Goal: Use online tool/utility

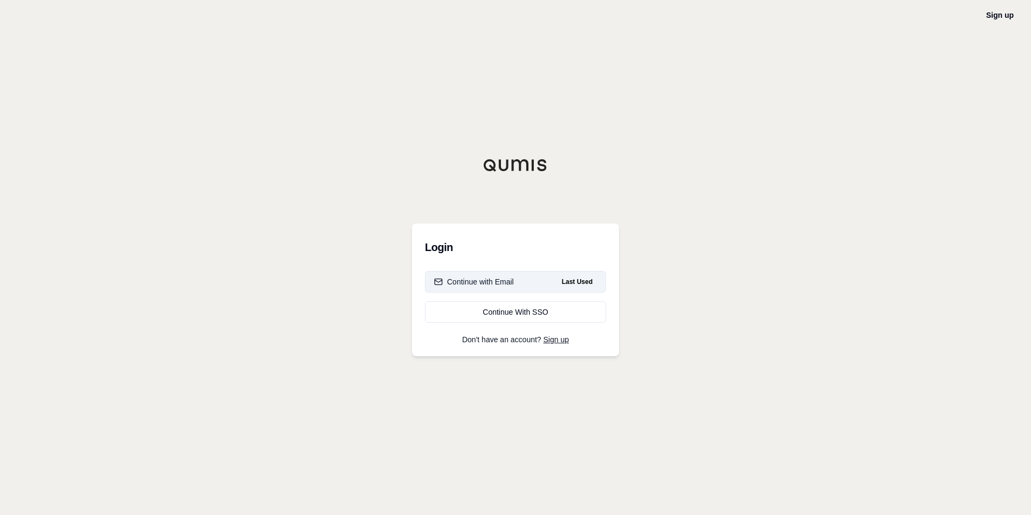
click at [468, 278] on div "Continue with Email" at bounding box center [474, 281] width 80 height 11
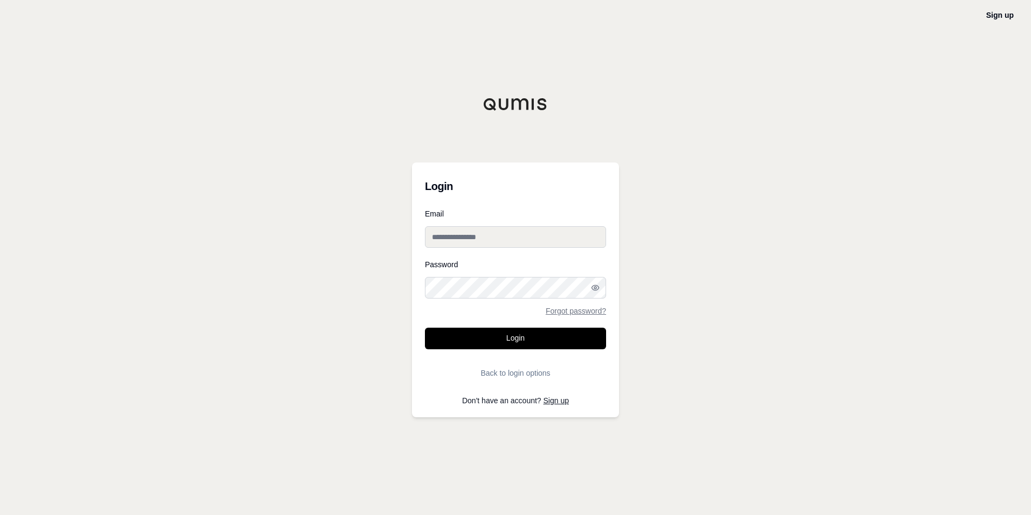
type input "**********"
drag, startPoint x: 494, startPoint y: 235, endPoint x: 723, endPoint y: 181, distance: 235.5
click at [723, 181] on div "**********" at bounding box center [515, 257] width 1031 height 515
click at [551, 337] on button "Login" at bounding box center [515, 338] width 181 height 22
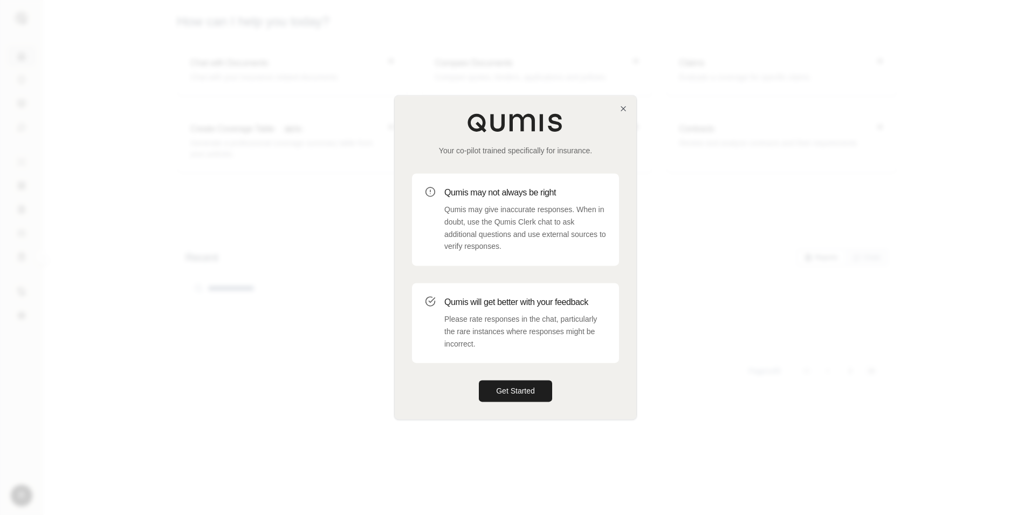
click at [628, 112] on div "Your co-pilot trained specifically for insurance. Qumis may not always be right…" at bounding box center [516, 256] width 242 height 323
click at [623, 107] on icon "button" at bounding box center [623, 108] width 9 height 9
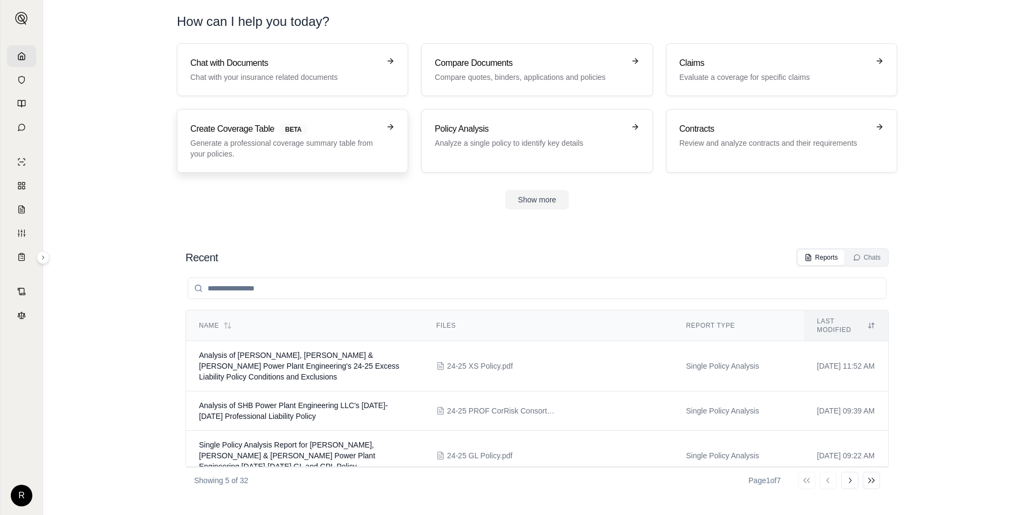
click at [341, 122] on link "Create Coverage Table BETA Generate a professional coverage summary table from …" at bounding box center [292, 141] width 231 height 64
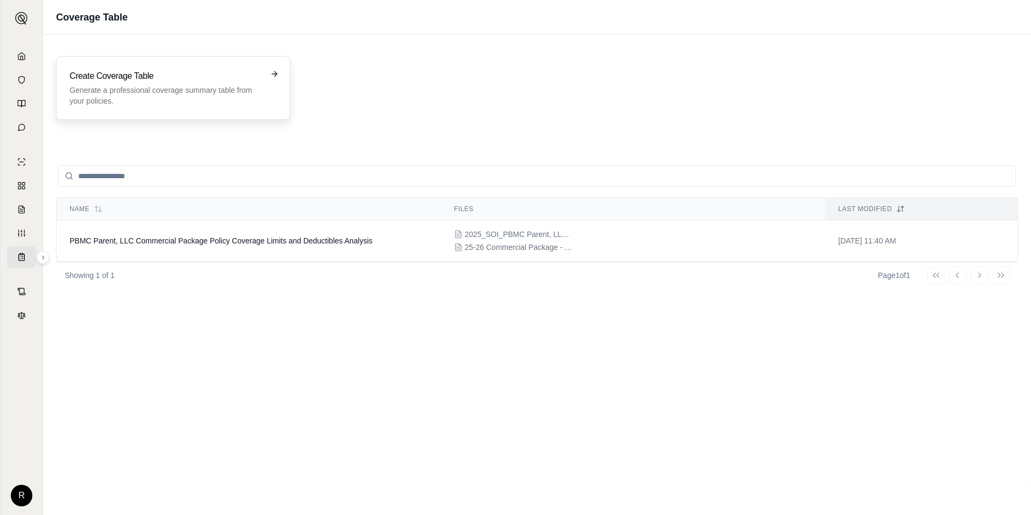
click at [173, 87] on p "Generate a professional coverage summary table from your policies." at bounding box center [166, 96] width 192 height 22
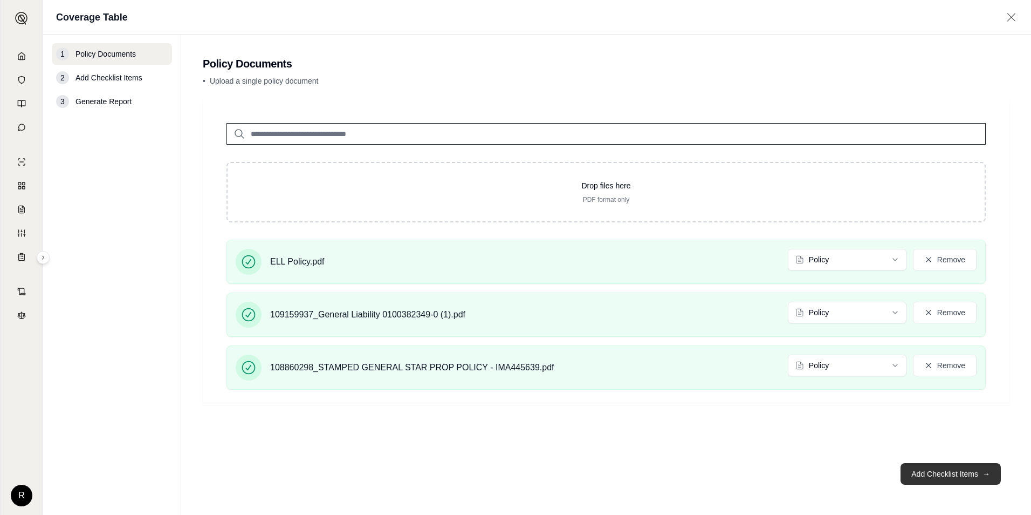
click at [926, 480] on button "Add Checklist Items →" at bounding box center [951, 474] width 100 height 22
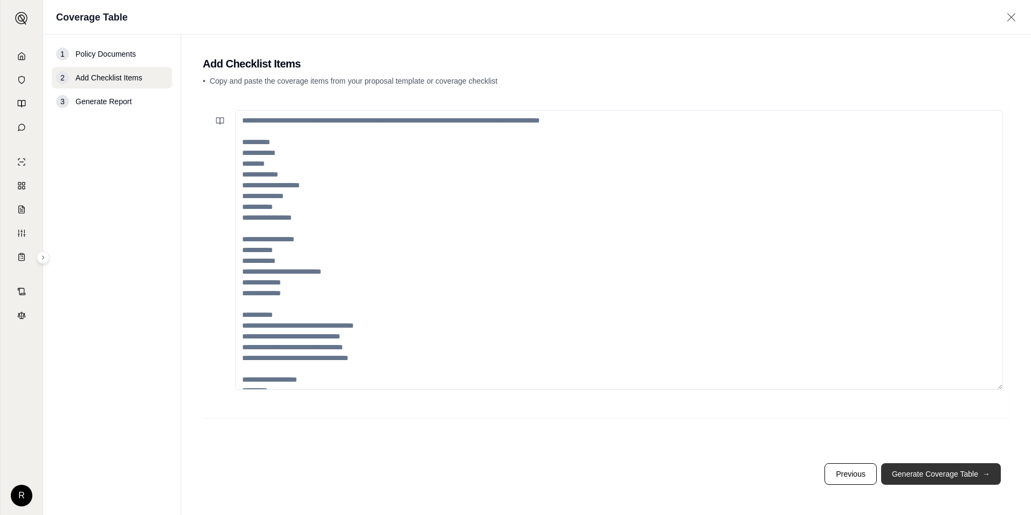
click at [929, 480] on button "Generate Coverage Table →" at bounding box center [941, 474] width 120 height 22
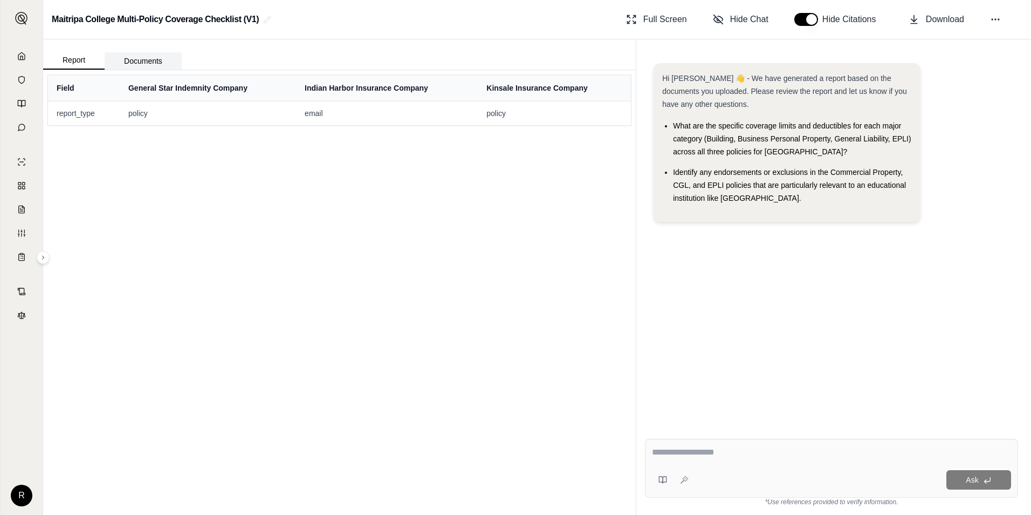
click at [134, 60] on button "Documents" at bounding box center [143, 60] width 77 height 17
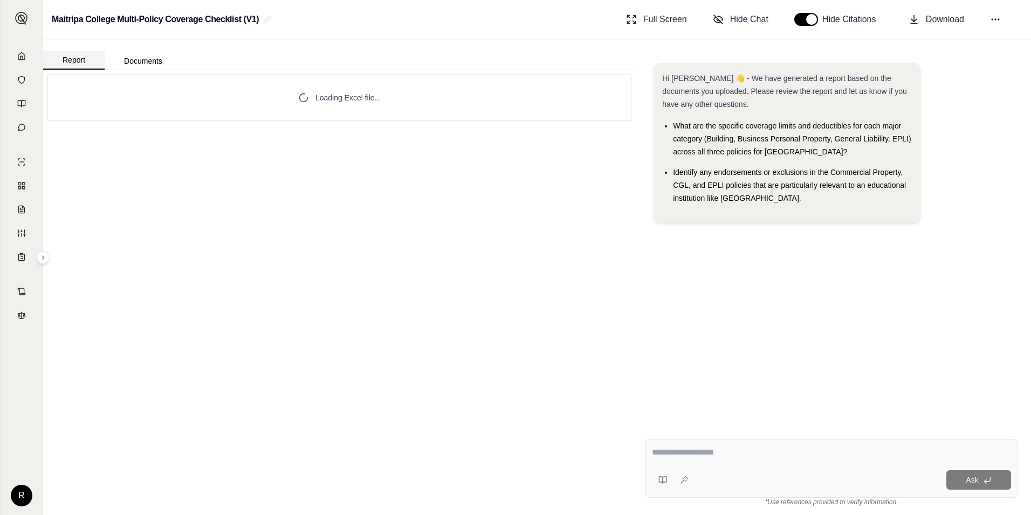
click at [68, 63] on button "Report" at bounding box center [73, 60] width 61 height 18
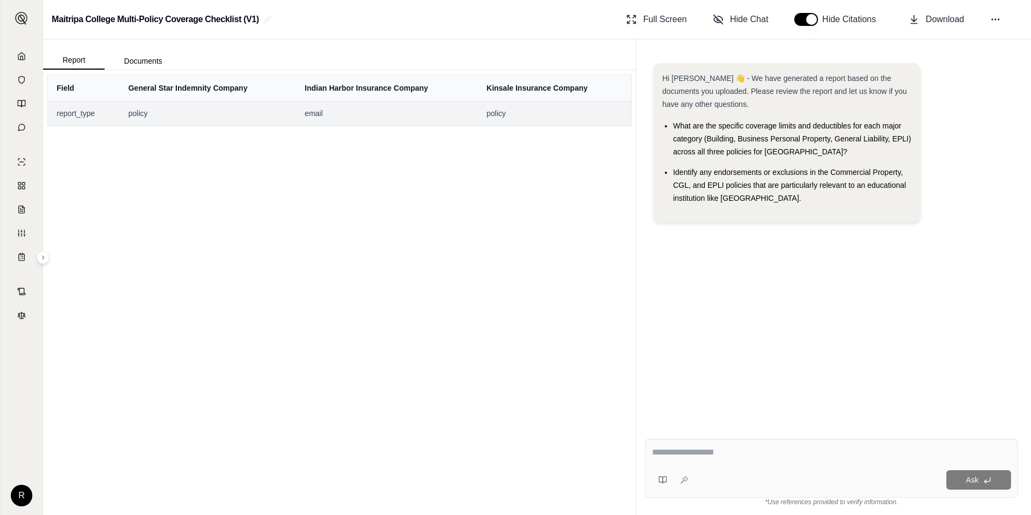
click at [67, 114] on span "report_type" at bounding box center [84, 113] width 54 height 11
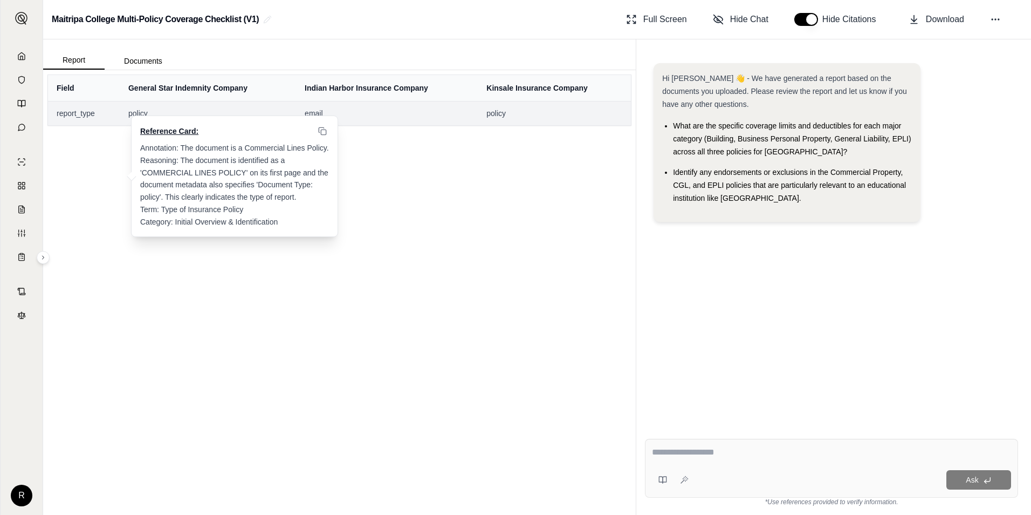
click at [138, 113] on span "policy" at bounding box center [207, 113] width 159 height 11
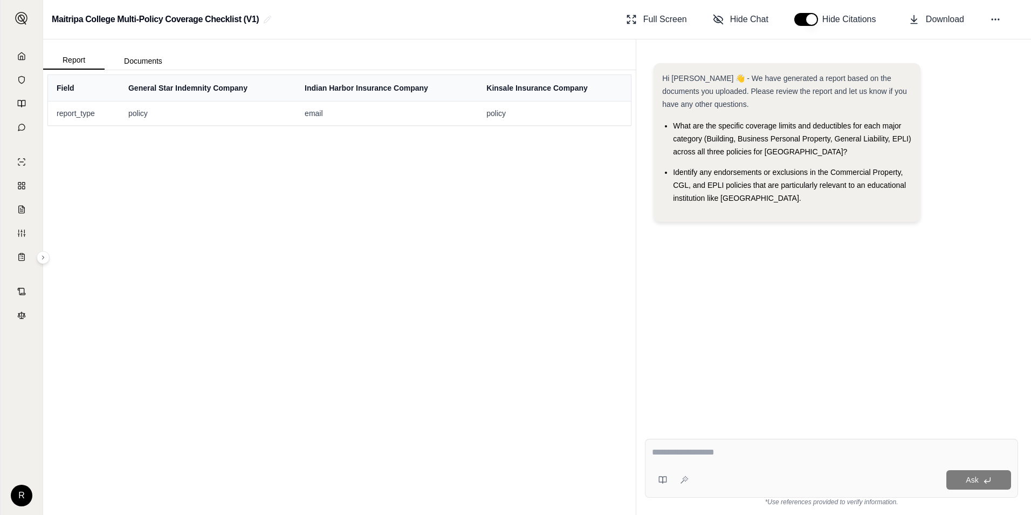
click at [804, 457] on textarea at bounding box center [831, 452] width 359 height 13
click at [23, 52] on icon at bounding box center [21, 56] width 9 height 9
click at [753, 460] on div "**********" at bounding box center [831, 454] width 359 height 17
click at [753, 454] on textarea "**********" at bounding box center [831, 452] width 359 height 13
type textarea "**********"
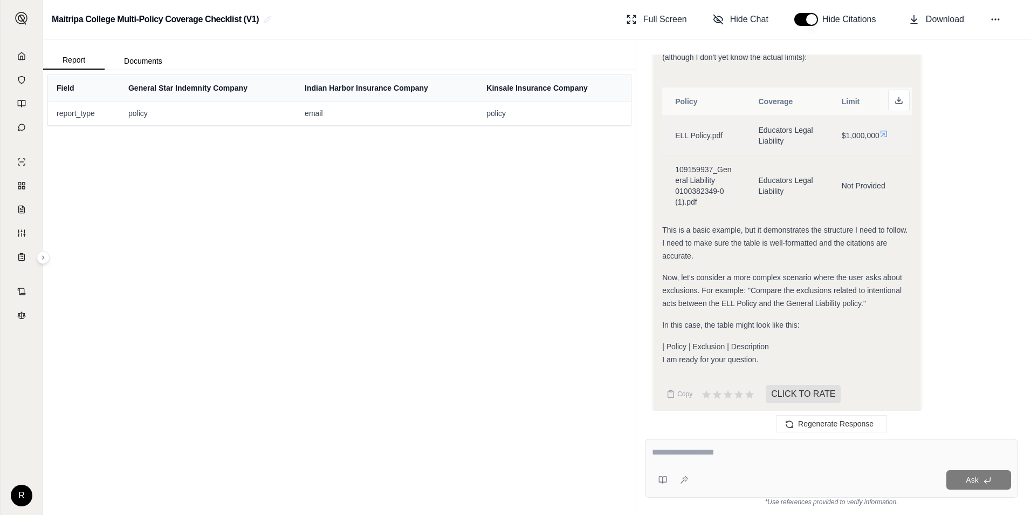
scroll to position [851, 0]
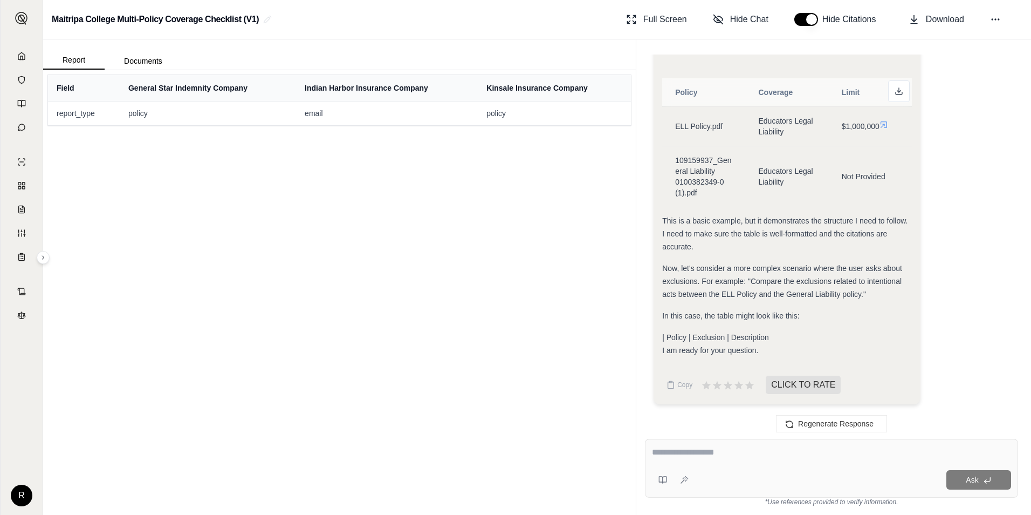
click at [728, 453] on textarea at bounding box center [831, 452] width 359 height 13
click at [998, 16] on icon at bounding box center [995, 19] width 11 height 11
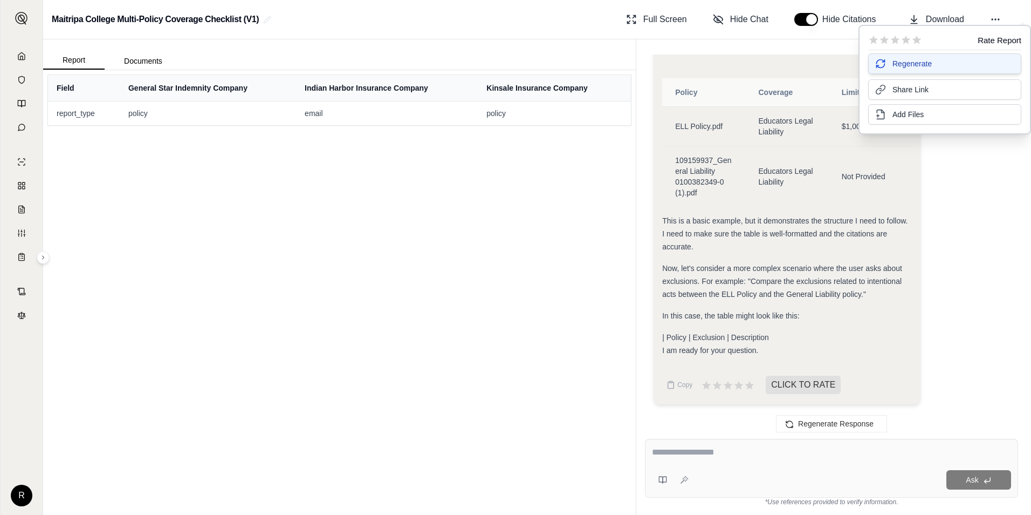
click at [967, 65] on button "Regenerate" at bounding box center [945, 63] width 153 height 20
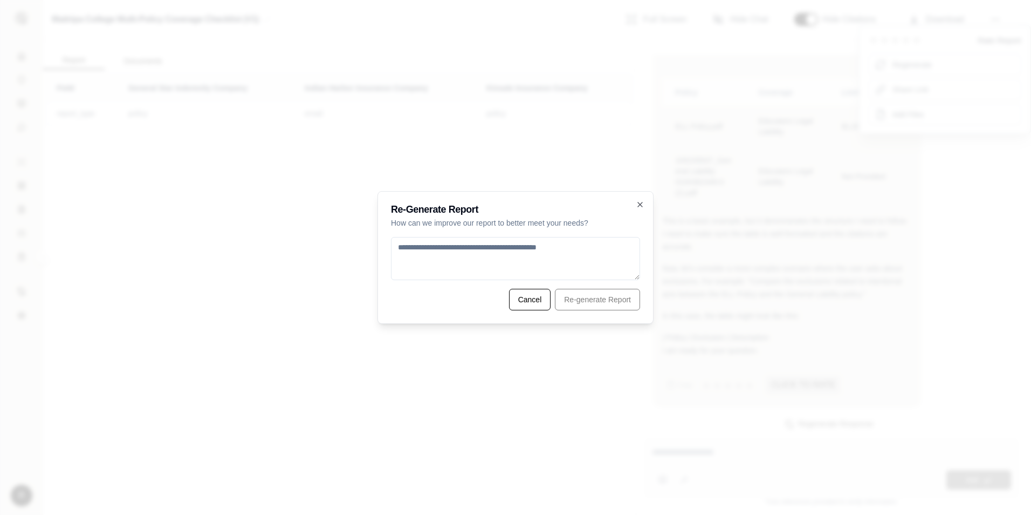
click at [463, 259] on textarea at bounding box center [515, 258] width 249 height 43
drag, startPoint x: 493, startPoint y: 247, endPoint x: 349, endPoint y: 251, distance: 143.6
click at [349, 251] on body "R Maitripa College Multi-Policy Coverage Checklist (V1) Full Screen Hide Chat H…" at bounding box center [515, 257] width 1031 height 515
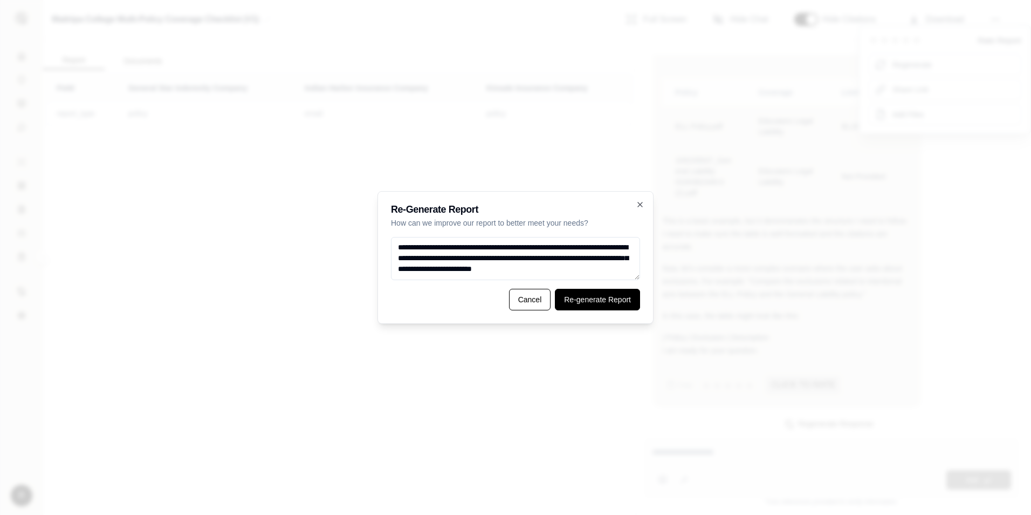
type textarea "**********"
click at [618, 297] on button "Re-generate Report" at bounding box center [597, 300] width 85 height 22
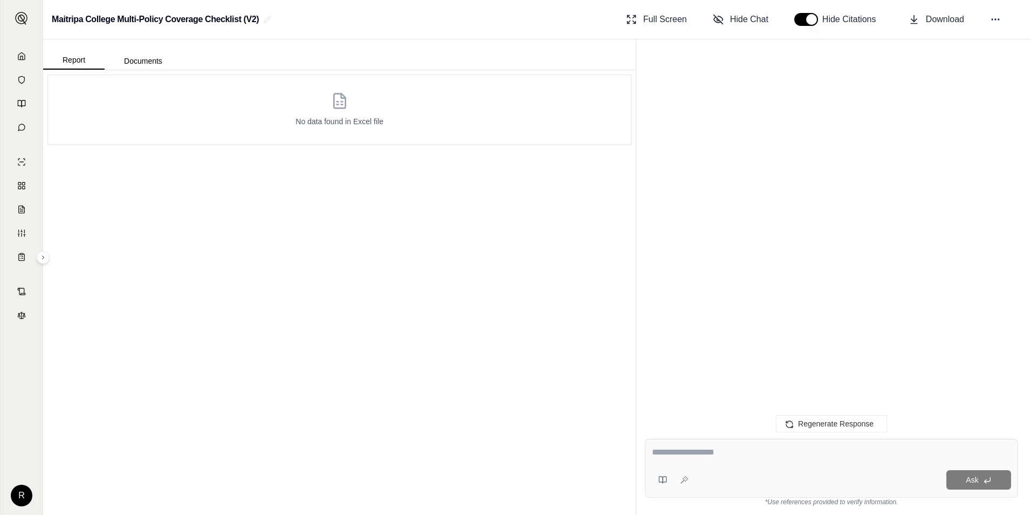
scroll to position [671, 0]
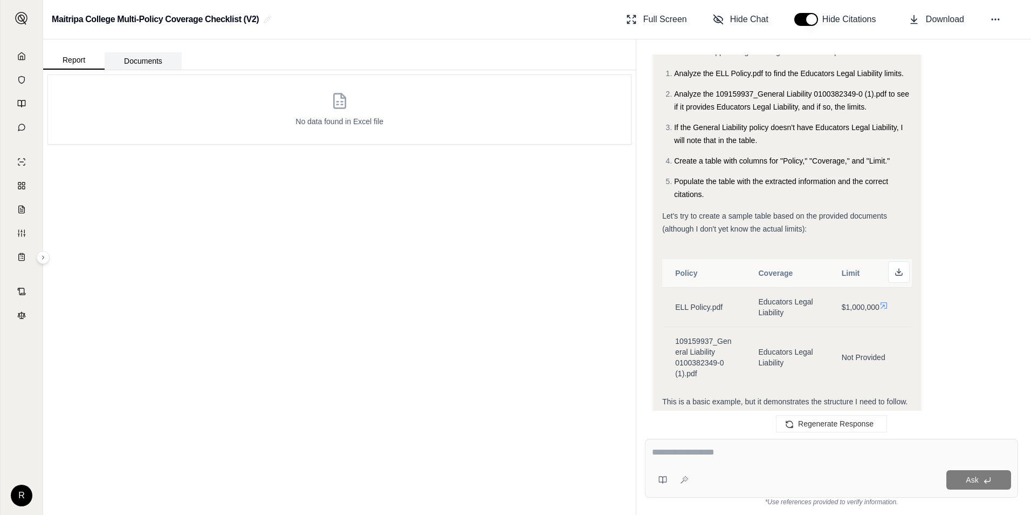
click at [153, 62] on button "Documents" at bounding box center [143, 60] width 77 height 17
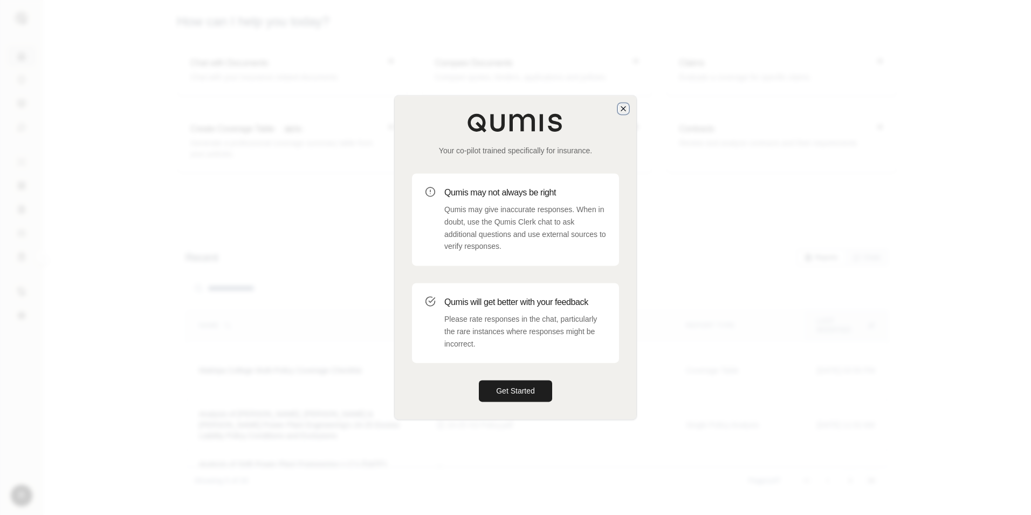
click at [620, 105] on icon "button" at bounding box center [623, 108] width 9 height 9
